Goal: Information Seeking & Learning: Compare options

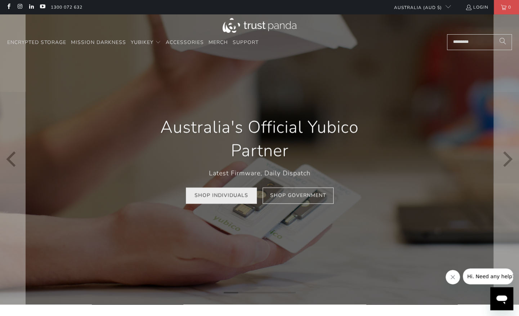
click at [236, 197] on link "Shop Individuals" at bounding box center [221, 195] width 71 height 16
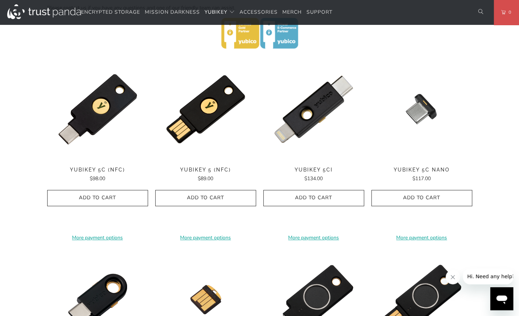
scroll to position [336, 0]
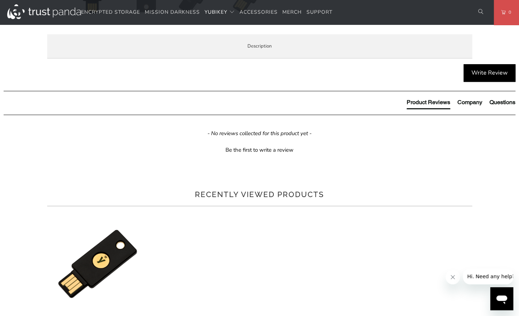
scroll to position [365, 0]
click at [0, 0] on span "Specifications" at bounding box center [0, 0] width 0 height 0
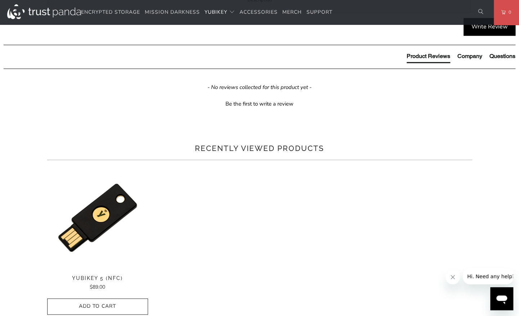
scroll to position [418, 0]
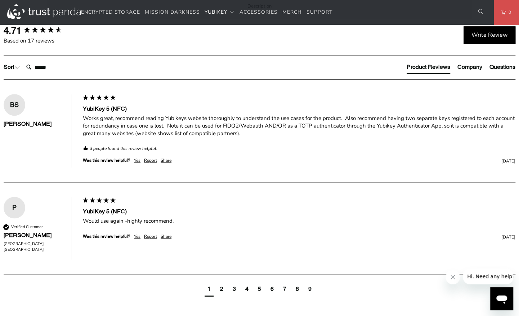
scroll to position [405, 0]
click at [0, 0] on span "Specifications" at bounding box center [0, 0] width 0 height 0
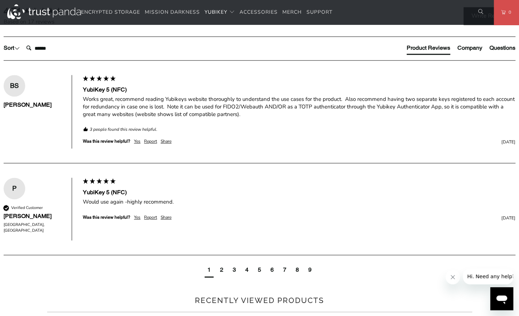
scroll to position [425, 0]
